Goal: Task Accomplishment & Management: Manage account settings

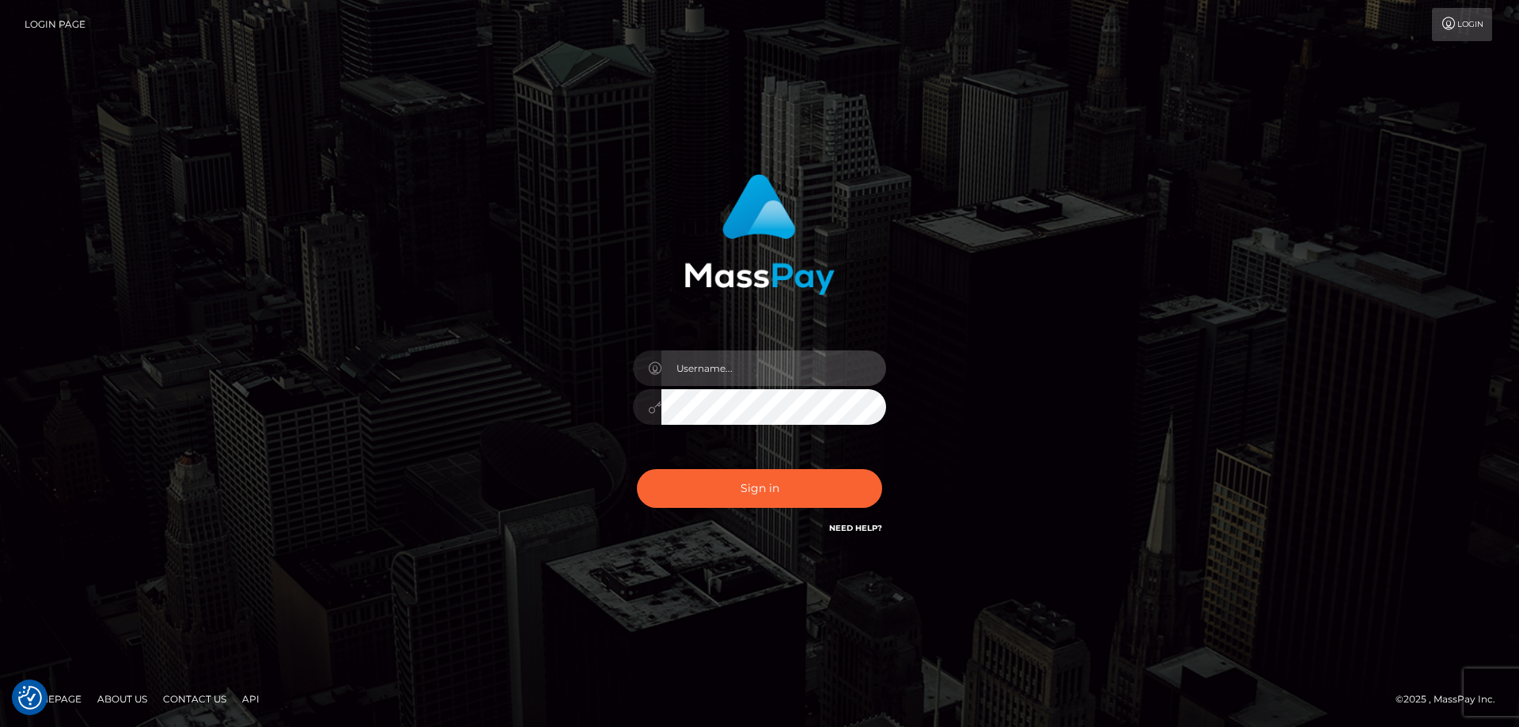
click at [715, 382] on input "text" at bounding box center [773, 369] width 225 height 36
type input "emi.throne"
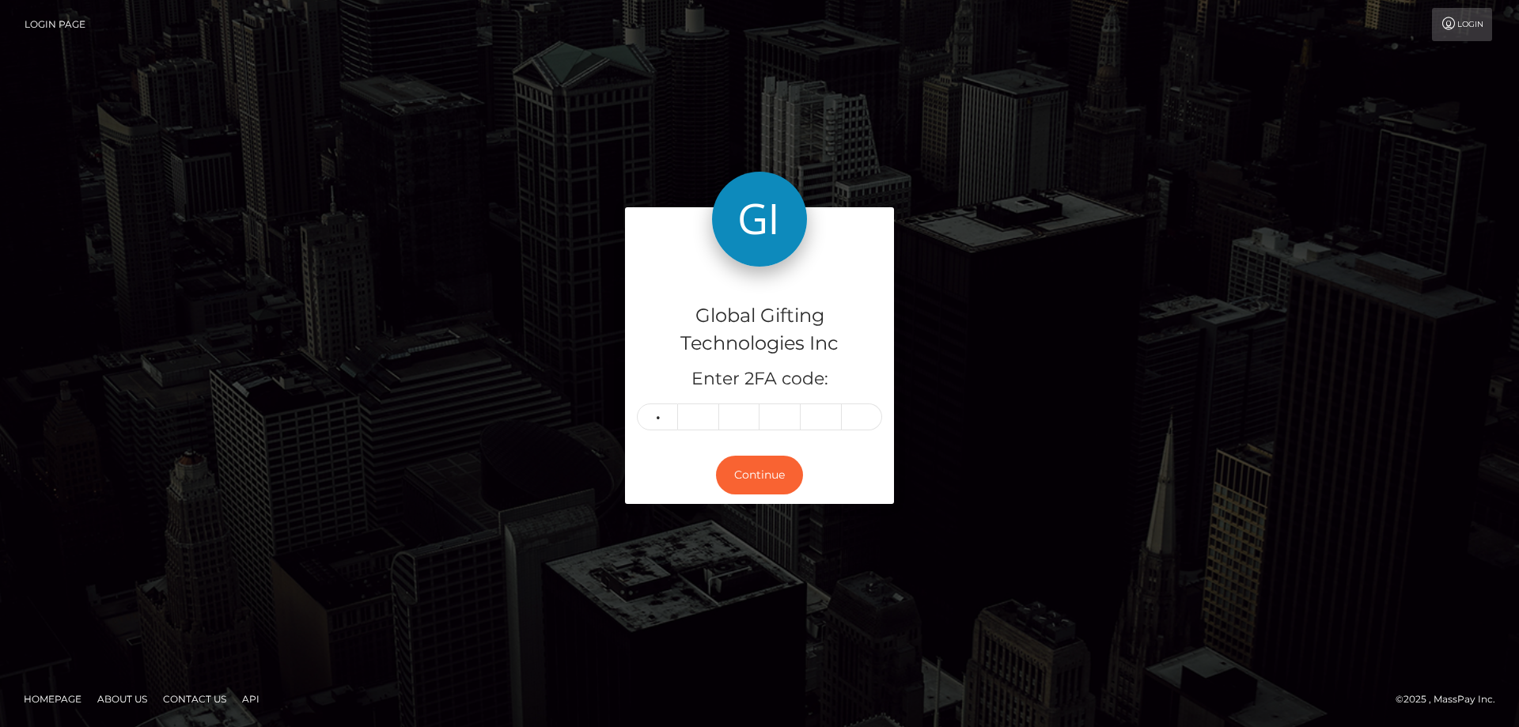
type input "9"
type input "3"
type input "8"
type input "7"
type input "5"
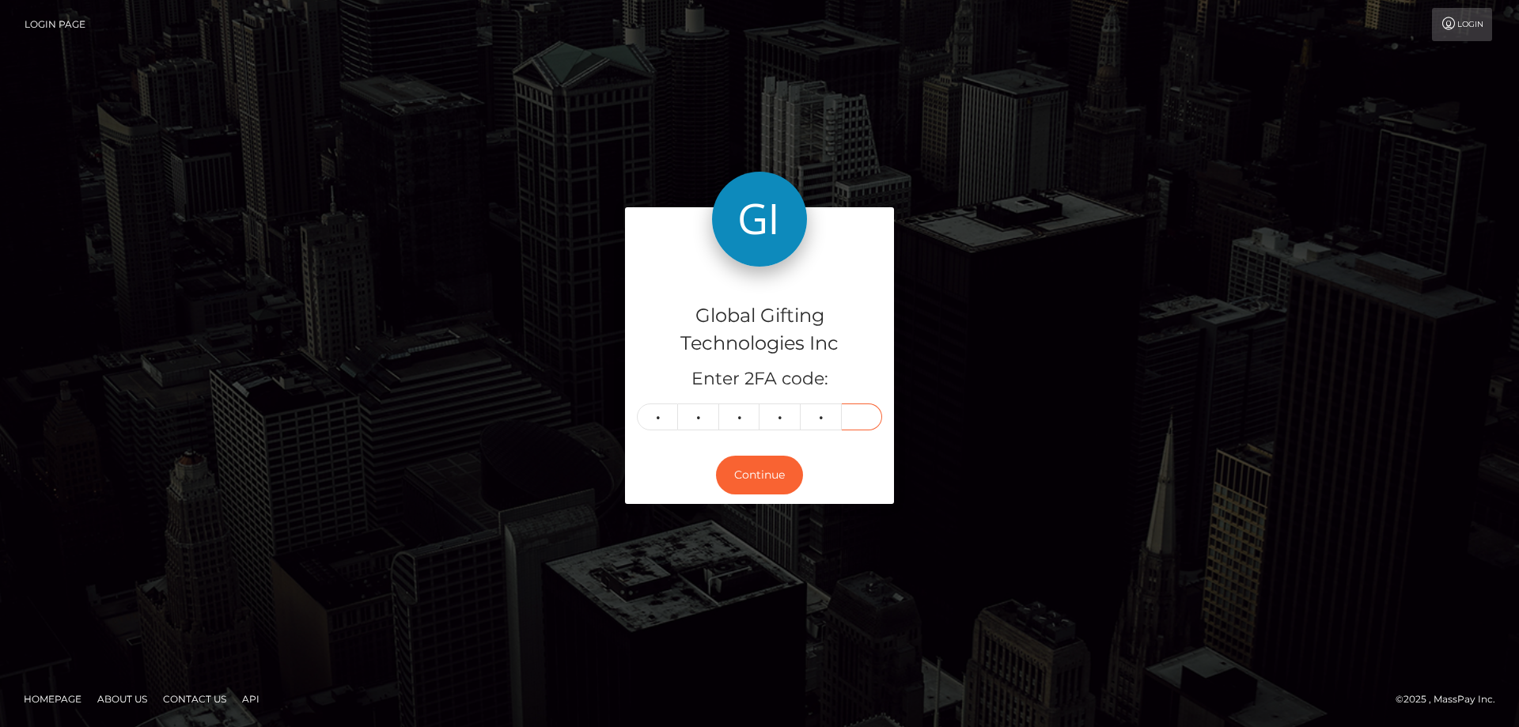
type input "4"
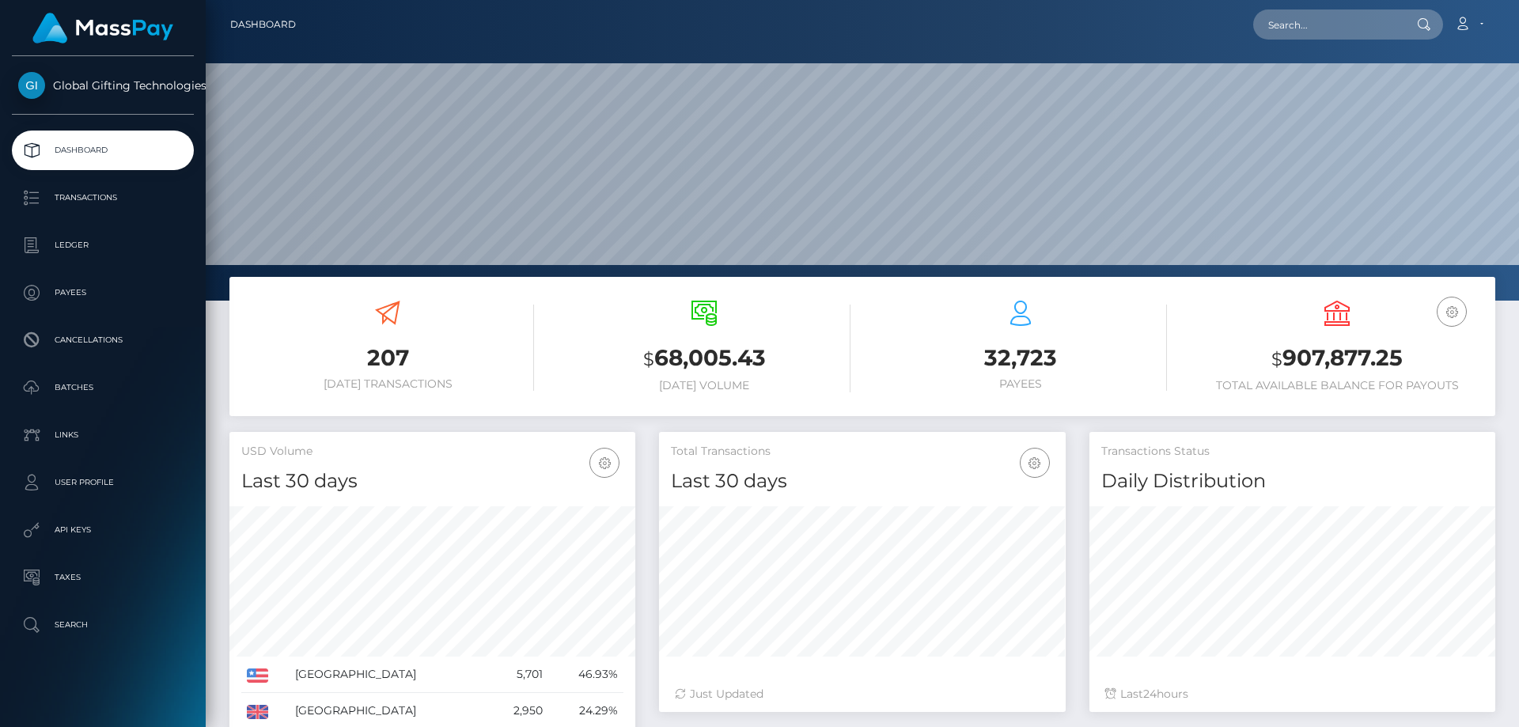
scroll to position [281, 407]
